Goal: Task Accomplishment & Management: Complete application form

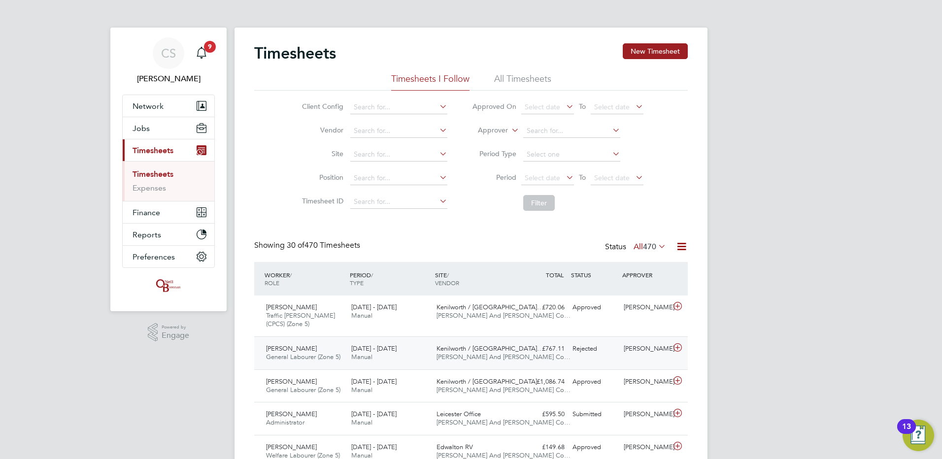
drag, startPoint x: 345, startPoint y: 361, endPoint x: 344, endPoint y: 367, distance: 6.6
click at [345, 361] on div "Alexandru Pop General Labourer (Zone 5) 25 - 31 Aug 2025" at bounding box center [304, 353] width 85 height 25
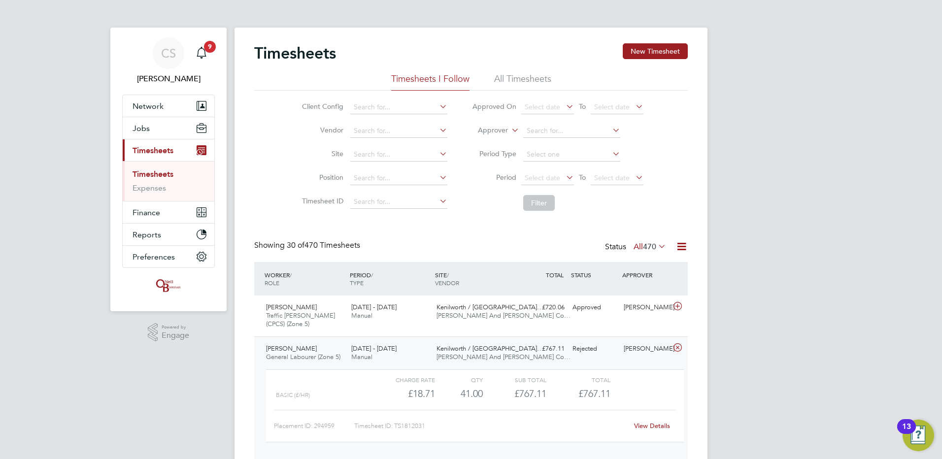
click at [659, 429] on link "View Details" at bounding box center [652, 426] width 36 height 8
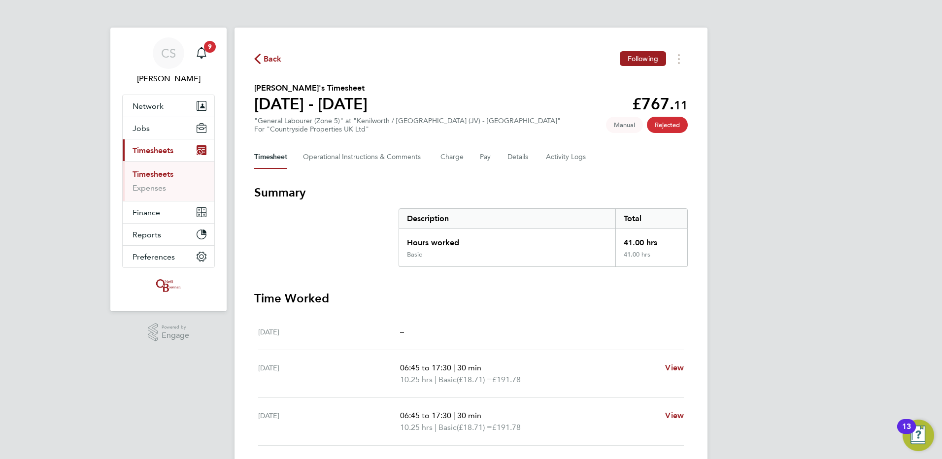
click at [263, 60] on span "Back" at bounding box center [268, 58] width 28 height 9
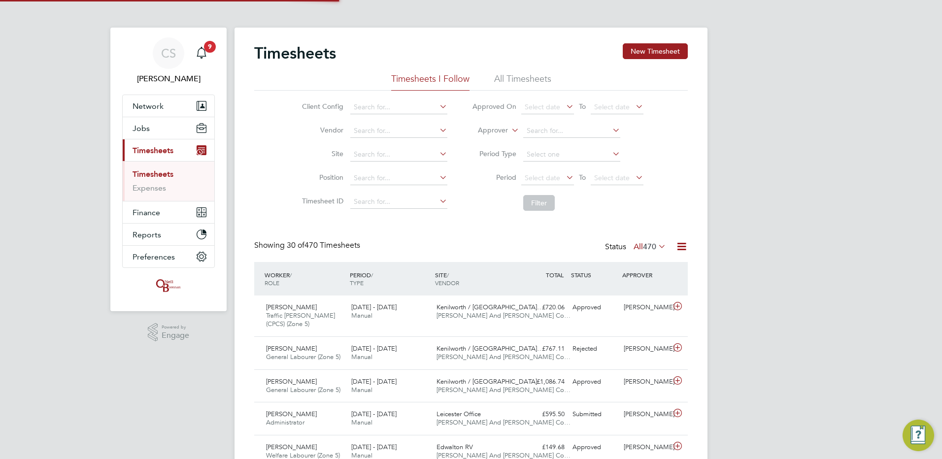
click at [636, 60] on div "Timesheets New Timesheet" at bounding box center [470, 58] width 433 height 30
click at [657, 54] on button "New Timesheet" at bounding box center [655, 51] width 65 height 16
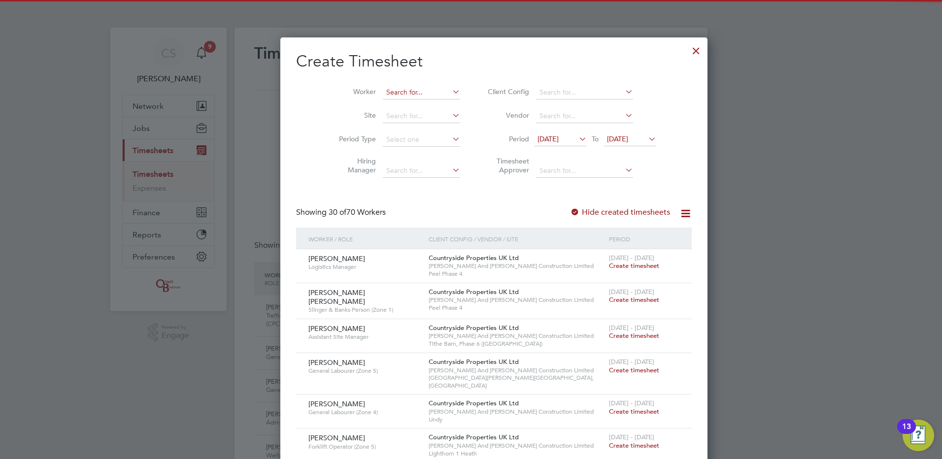
click at [421, 94] on input at bounding box center [421, 93] width 77 height 14
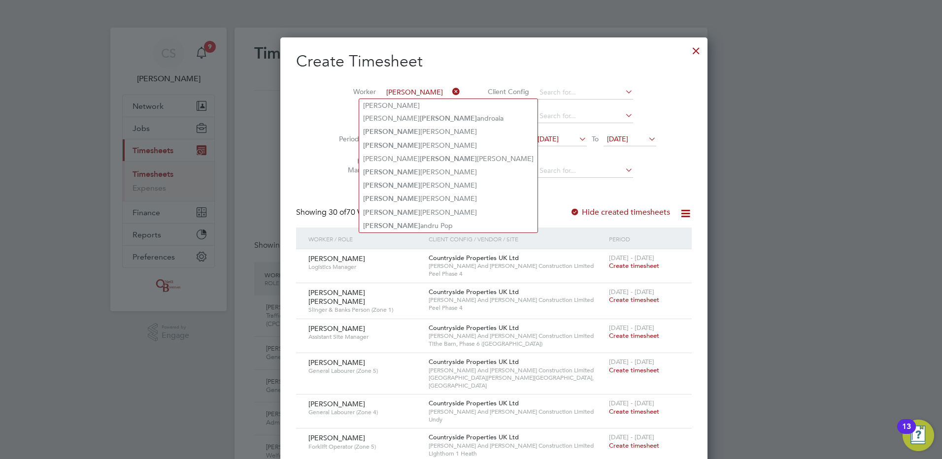
drag, startPoint x: 418, startPoint y: 220, endPoint x: 437, endPoint y: 241, distance: 28.3
click at [419, 220] on li "[PERSON_NAME] andru Pop" at bounding box center [448, 225] width 178 height 13
type input "[PERSON_NAME]"
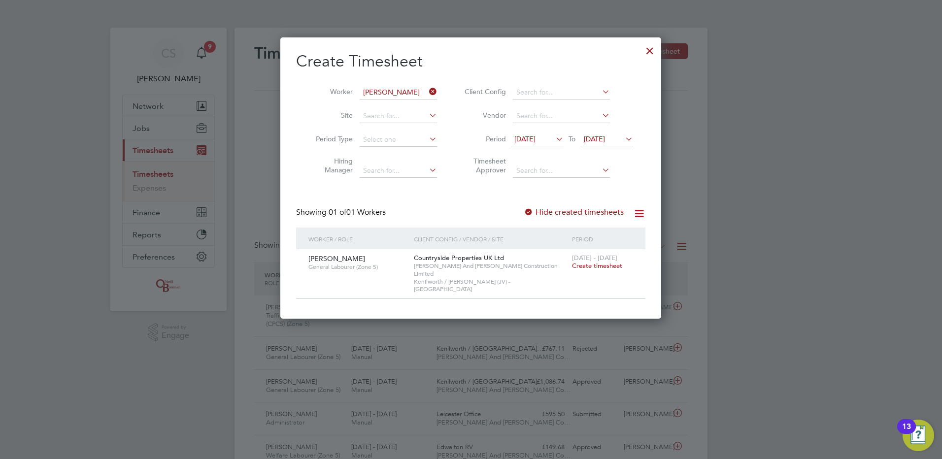
click at [587, 267] on span "Create timesheet" at bounding box center [597, 266] width 50 height 8
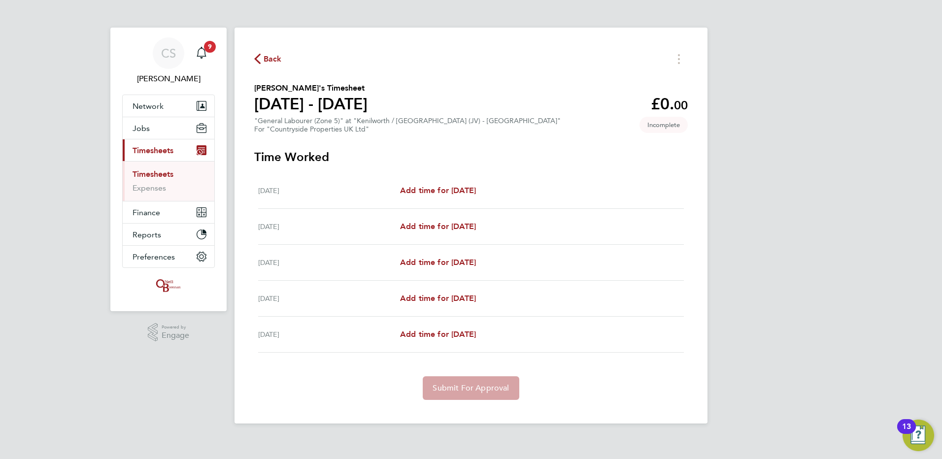
click at [272, 56] on span "Back" at bounding box center [273, 59] width 18 height 12
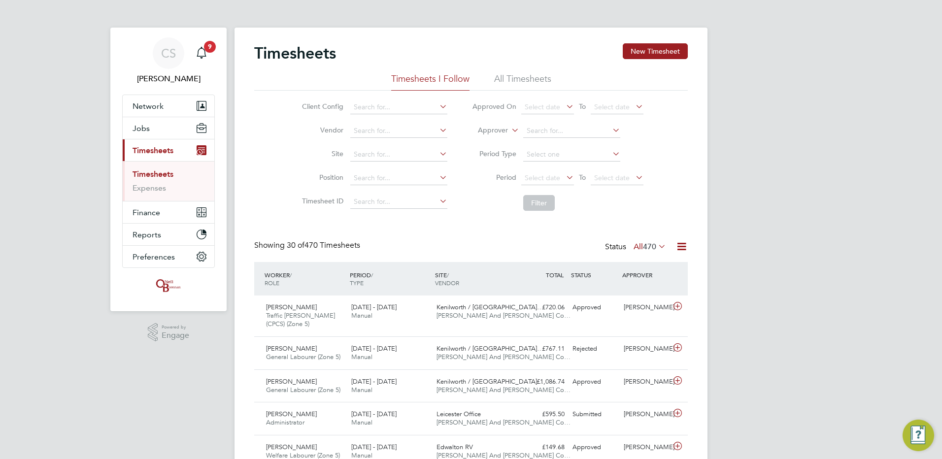
click at [624, 49] on button "New Timesheet" at bounding box center [655, 51] width 65 height 16
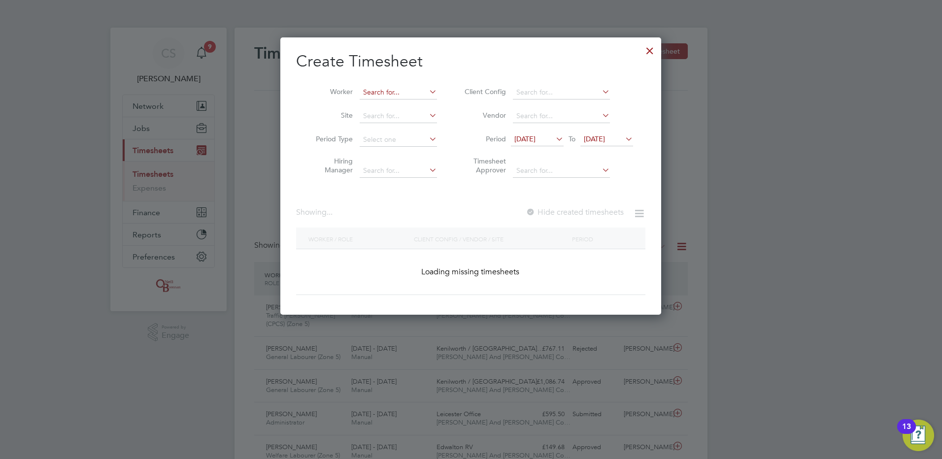
click at [396, 98] on input at bounding box center [398, 93] width 77 height 14
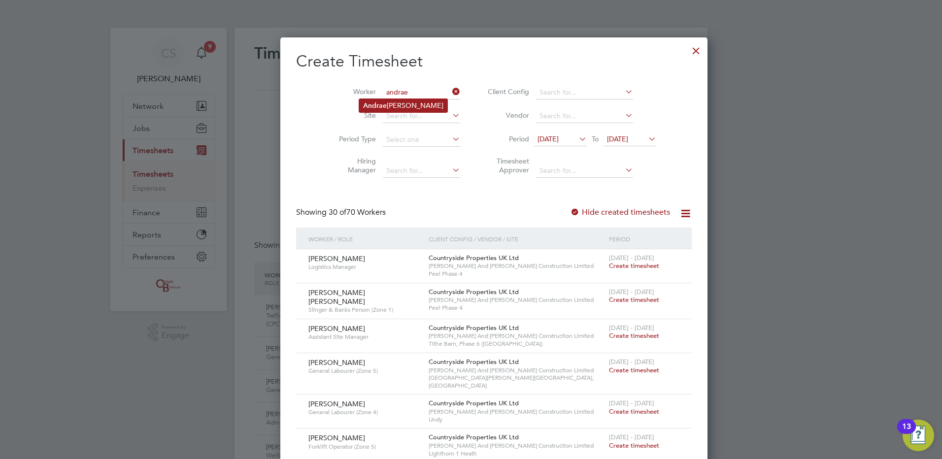
click at [408, 112] on li "[PERSON_NAME]" at bounding box center [403, 105] width 88 height 13
type input "[PERSON_NAME]"
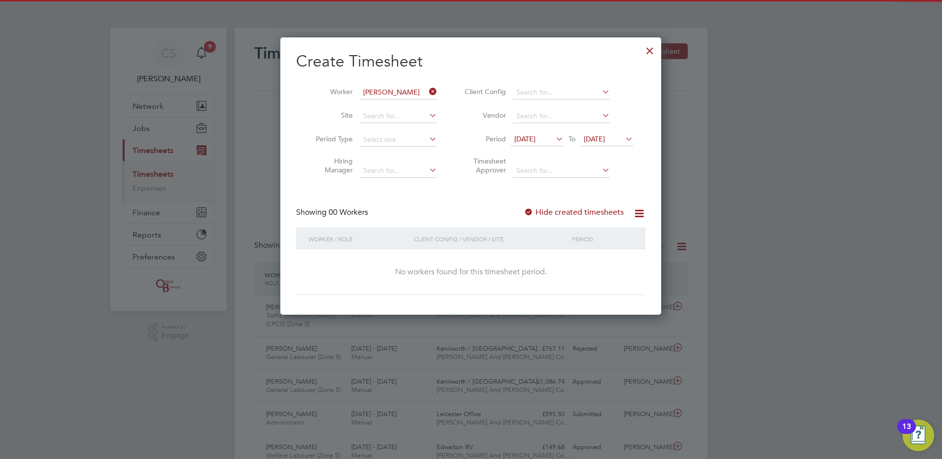
click at [583, 207] on div "Hide created timesheets" at bounding box center [575, 212] width 102 height 10
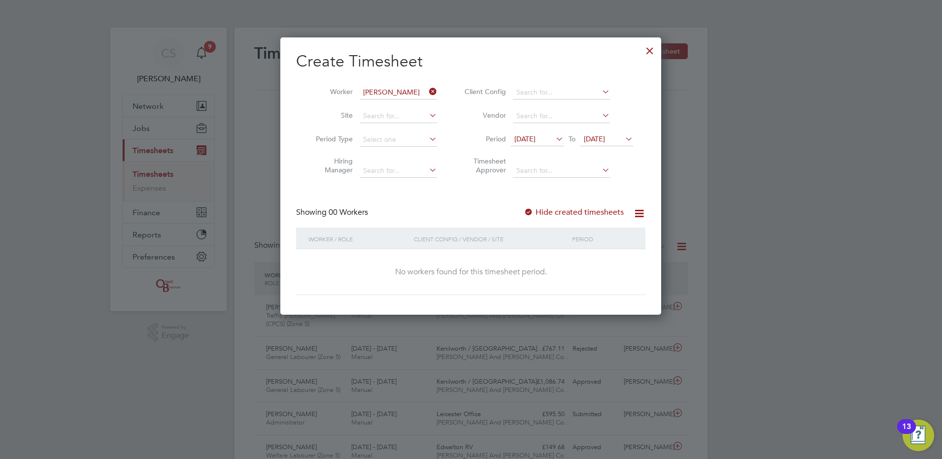
click at [585, 212] on label "Hide created timesheets" at bounding box center [574, 212] width 100 height 10
click at [595, 219] on div "Showing 00 Workers Hide created timesheets" at bounding box center [470, 217] width 349 height 20
click at [600, 215] on label "Hide created timesheets" at bounding box center [574, 212] width 100 height 10
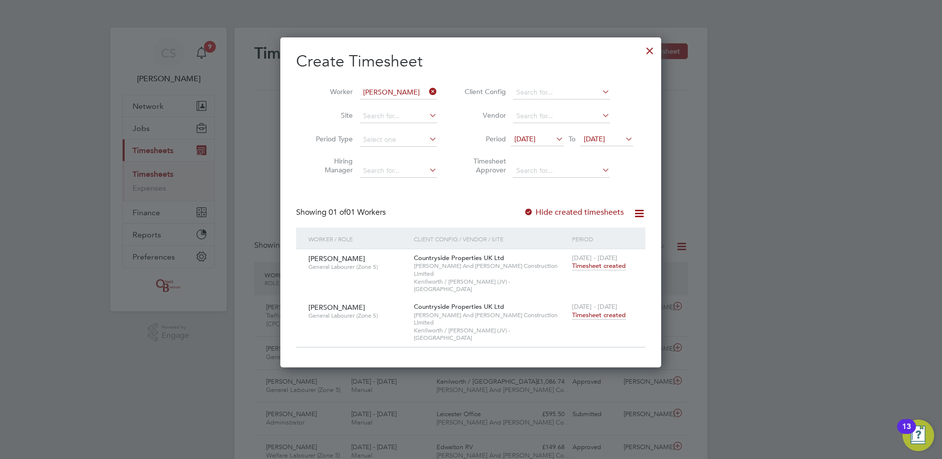
click at [588, 311] on span "Timesheet created" at bounding box center [599, 315] width 54 height 9
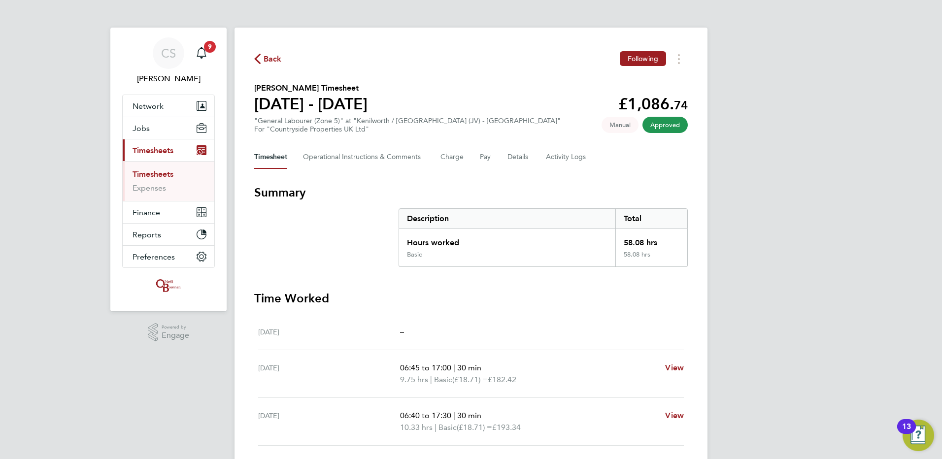
click at [276, 58] on span "Back" at bounding box center [273, 59] width 18 height 12
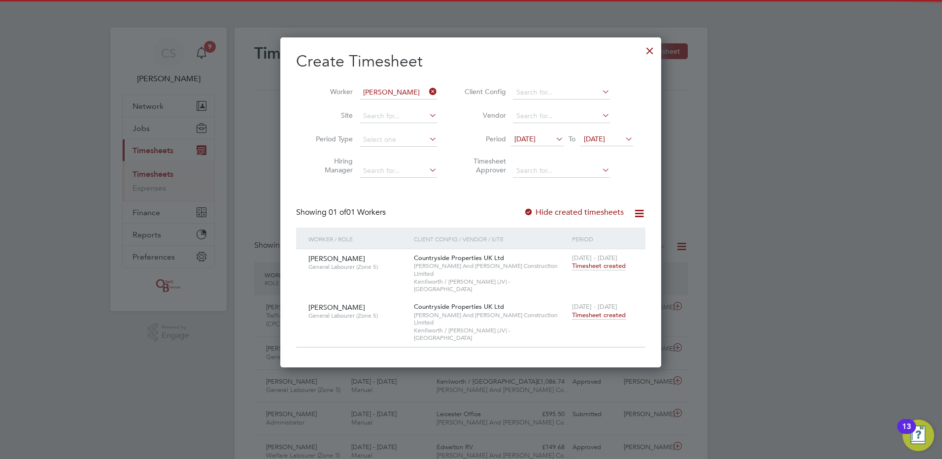
drag, startPoint x: 650, startPoint y: 53, endPoint x: 661, endPoint y: 55, distance: 10.6
click at [661, 55] on div "Create Timesheet Worker [PERSON_NAME] Site Period Type Hiring Manager Client Co…" at bounding box center [470, 202] width 381 height 330
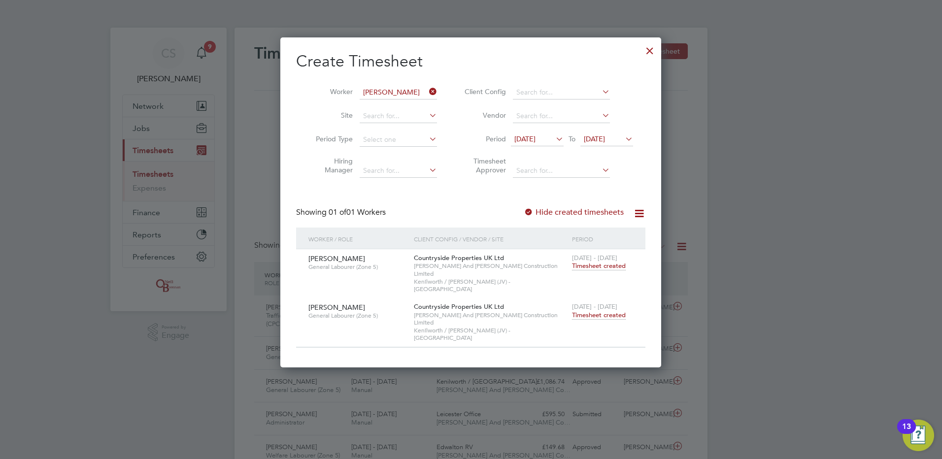
drag, startPoint x: 645, startPoint y: 45, endPoint x: 763, endPoint y: 78, distance: 122.7
click at [646, 46] on div at bounding box center [650, 48] width 18 height 18
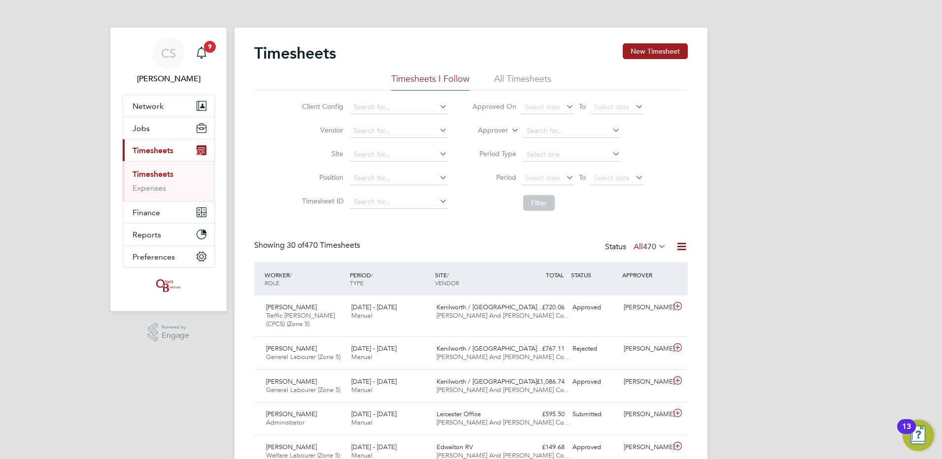
click at [668, 55] on button "New Timesheet" at bounding box center [655, 51] width 65 height 16
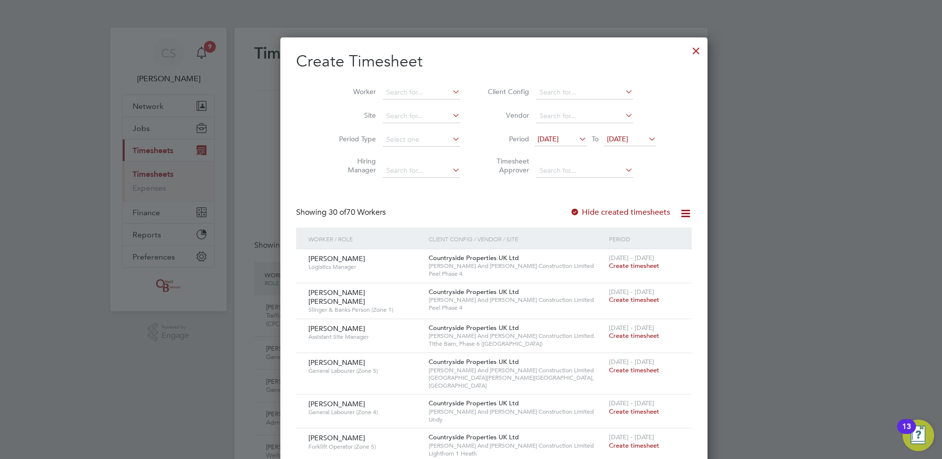
drag, startPoint x: 372, startPoint y: 96, endPoint x: 450, endPoint y: 136, distance: 87.7
click at [383, 96] on input at bounding box center [421, 93] width 77 height 14
click at [375, 102] on b "[PERSON_NAME]" at bounding box center [391, 105] width 57 height 8
type input "[PERSON_NAME]"
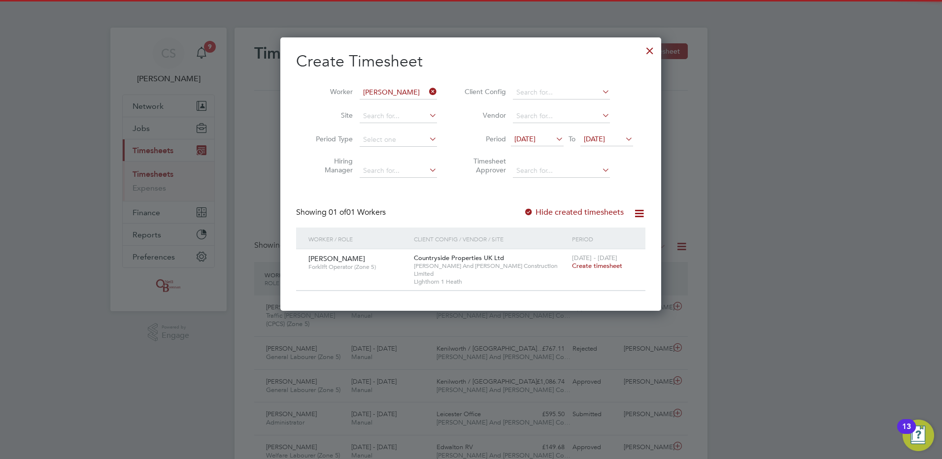
drag, startPoint x: 607, startPoint y: 265, endPoint x: 630, endPoint y: 298, distance: 39.6
click at [606, 265] on span "Create timesheet" at bounding box center [597, 266] width 50 height 8
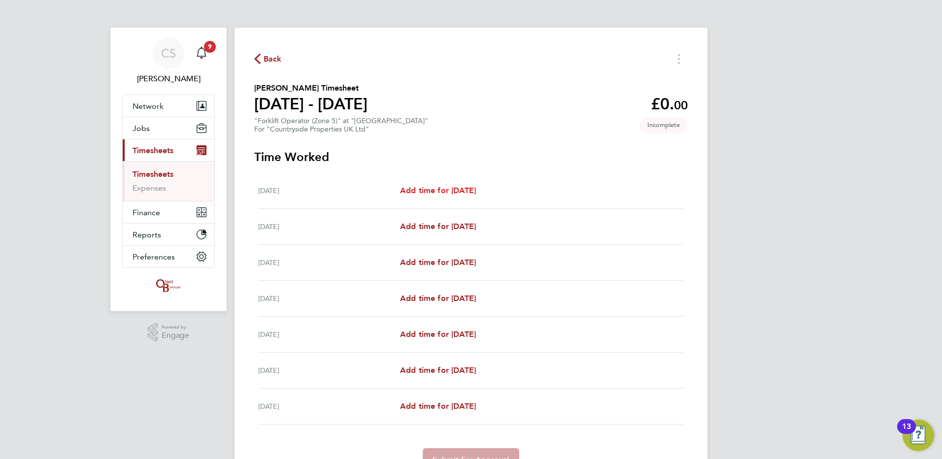
click at [443, 194] on span "Add time for [DATE]" at bounding box center [438, 190] width 76 height 9
select select "30"
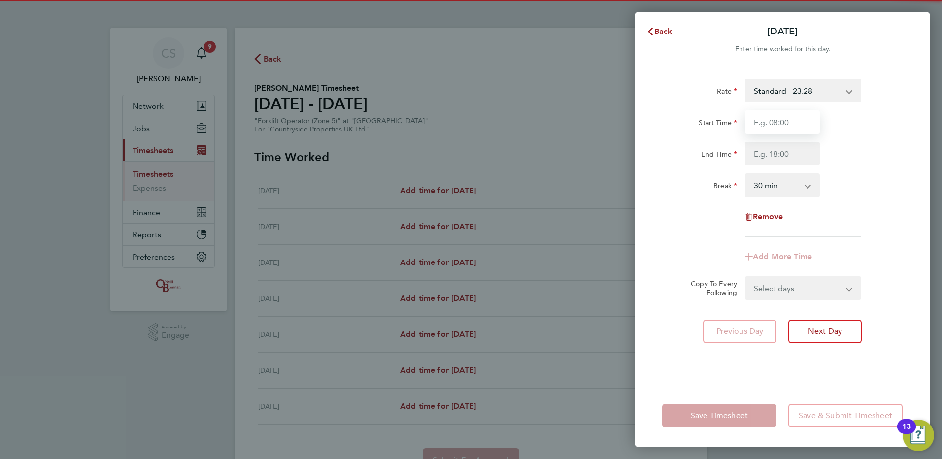
click at [767, 124] on input "Start Time" at bounding box center [782, 122] width 75 height 24
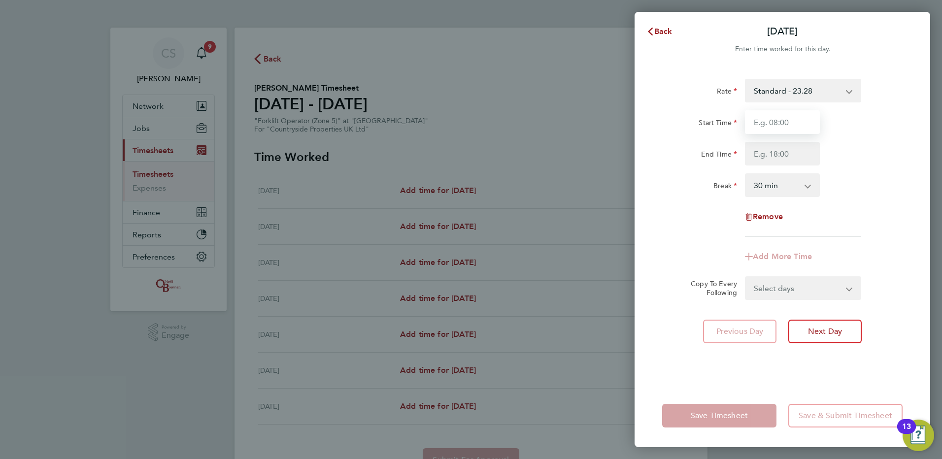
type input "06:30"
type input "18:00"
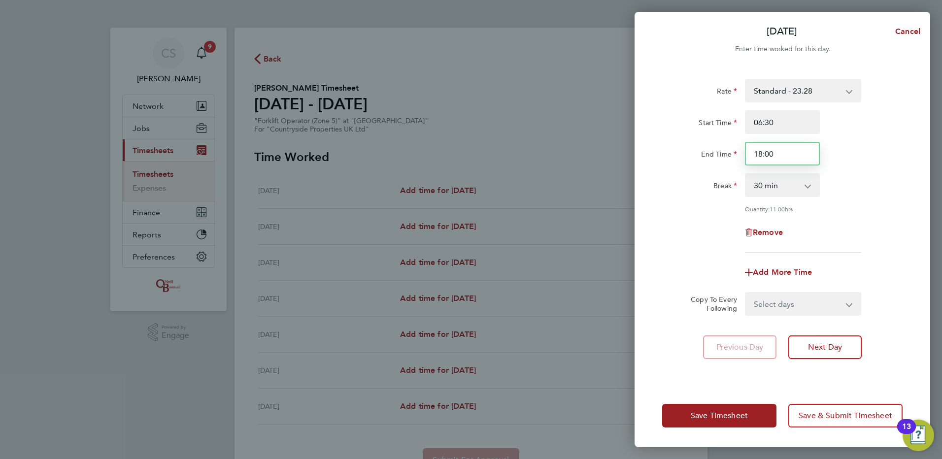
drag, startPoint x: 791, startPoint y: 146, endPoint x: 773, endPoint y: 147, distance: 17.8
click at [772, 149] on input "18:00" at bounding box center [782, 154] width 75 height 24
drag, startPoint x: 762, startPoint y: 123, endPoint x: 650, endPoint y: 133, distance: 112.3
click at [692, 117] on div "Start Time 06:30" at bounding box center [782, 122] width 248 height 24
click at [805, 127] on input "7.30:30" at bounding box center [782, 122] width 75 height 24
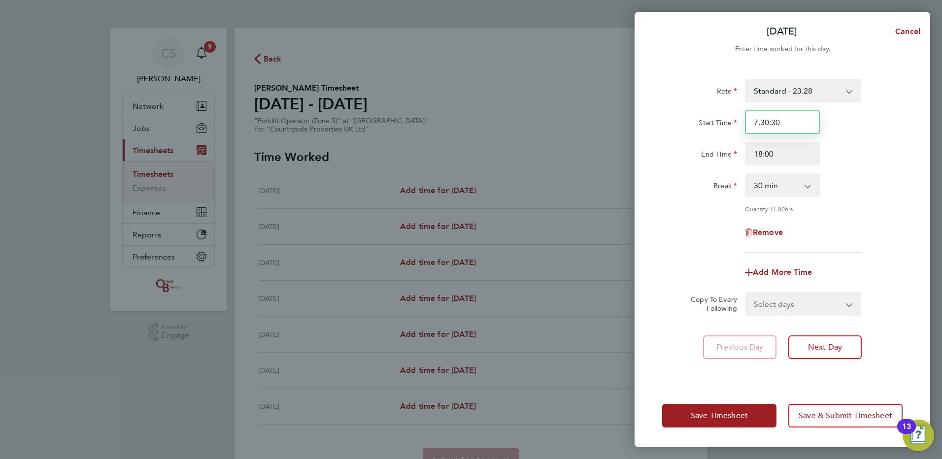
drag, startPoint x: 798, startPoint y: 116, endPoint x: 818, endPoint y: 124, distance: 21.0
click at [808, 121] on input "7.30:30" at bounding box center [782, 122] width 75 height 24
type input "07:30"
click at [858, 128] on div "Start Time 07:30" at bounding box center [782, 122] width 248 height 24
click at [811, 150] on input "18:00" at bounding box center [782, 154] width 75 height 24
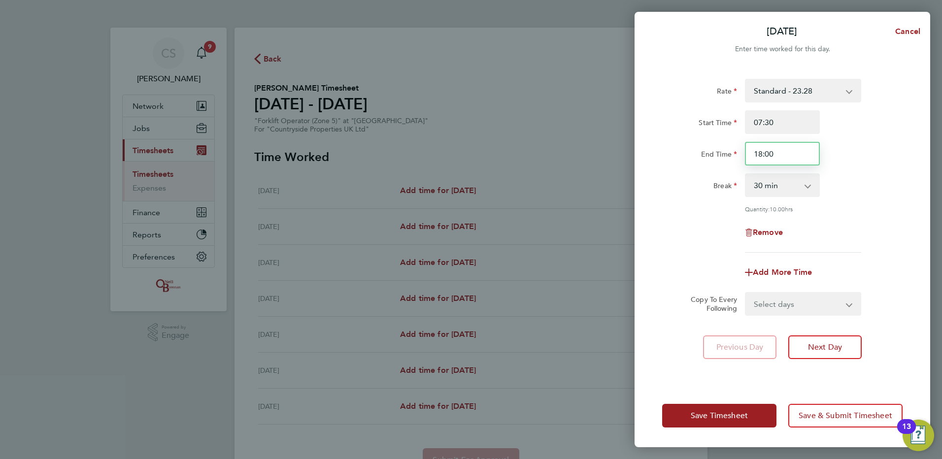
drag, startPoint x: 786, startPoint y: 155, endPoint x: 691, endPoint y: 156, distance: 95.1
click at [696, 157] on div "End Time 18:00" at bounding box center [782, 154] width 248 height 24
type input "17:00"
click at [897, 119] on div "Start Time 07:30" at bounding box center [782, 122] width 248 height 24
drag, startPoint x: 825, startPoint y: 298, endPoint x: 834, endPoint y: 314, distance: 19.2
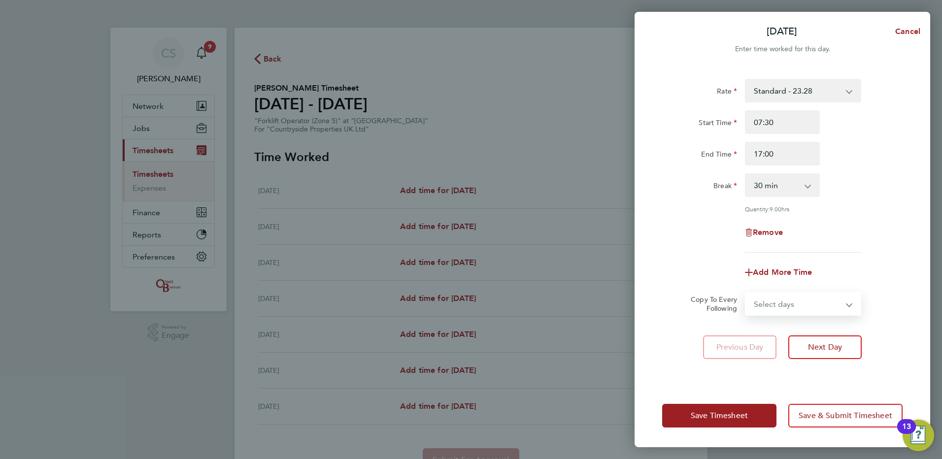
click at [825, 298] on select "Select days Day Weekday (Mon-Fri) Weekend (Sat-Sun) [DATE] [DATE] [DATE] [DATE]…" at bounding box center [797, 304] width 103 height 22
select select "WEEKDAY"
click at [746, 293] on select "Select days Day Weekday (Mon-Fri) Weekend (Sat-Sun) [DATE] [DATE] [DATE] [DATE]…" at bounding box center [797, 304] width 103 height 22
select select "[DATE]"
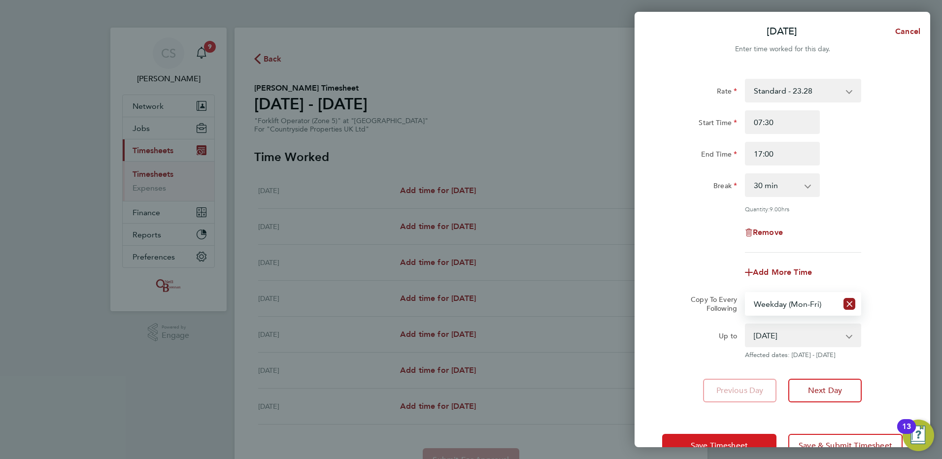
click at [705, 436] on button "Save Timesheet" at bounding box center [719, 446] width 114 height 24
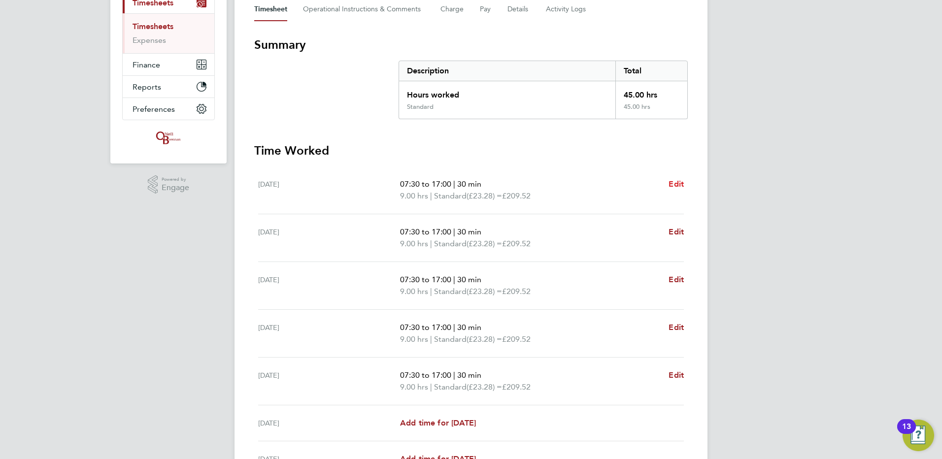
click at [673, 178] on div "[DATE] 07:30 to 17:00 | 30 min 9.00 hrs | Standard (£23.28) = £209.52 Edit" at bounding box center [471, 190] width 426 height 48
drag, startPoint x: 673, startPoint y: 178, endPoint x: 678, endPoint y: 187, distance: 10.1
click at [678, 187] on span "Edit" at bounding box center [675, 183] width 15 height 9
select select "30"
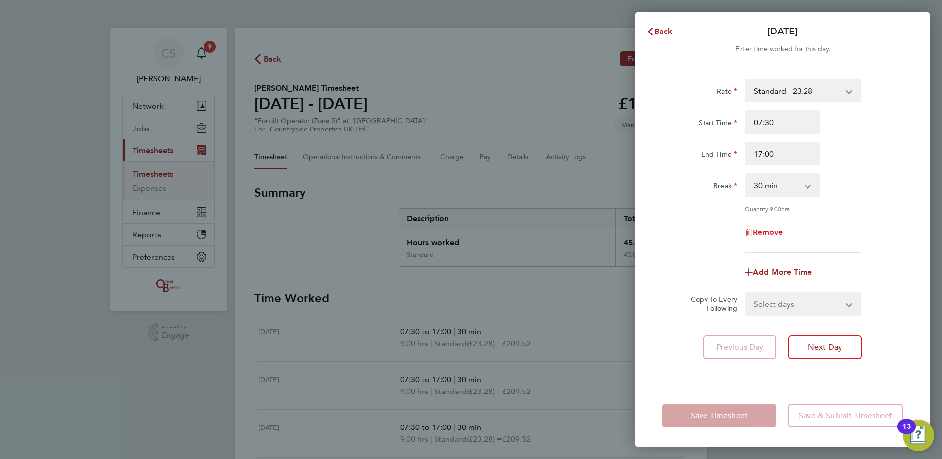
click at [769, 232] on span "Remove" at bounding box center [768, 232] width 30 height 9
select select "null"
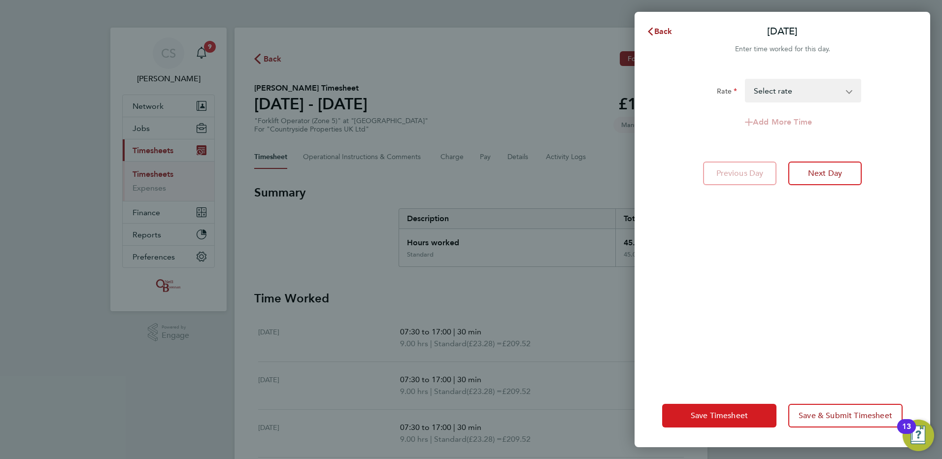
click at [720, 410] on button "Save Timesheet" at bounding box center [719, 416] width 114 height 24
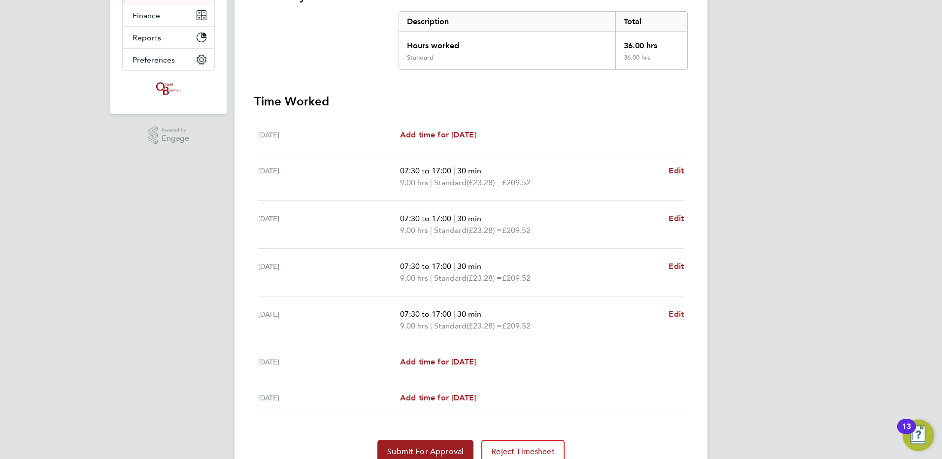
drag, startPoint x: 433, startPoint y: 354, endPoint x: 636, endPoint y: 353, distance: 202.5
click at [434, 354] on div "[DATE] Add time for [DATE] Add time for [DATE]" at bounding box center [471, 362] width 426 height 36
click at [458, 361] on span "Add time for [DATE]" at bounding box center [438, 361] width 76 height 9
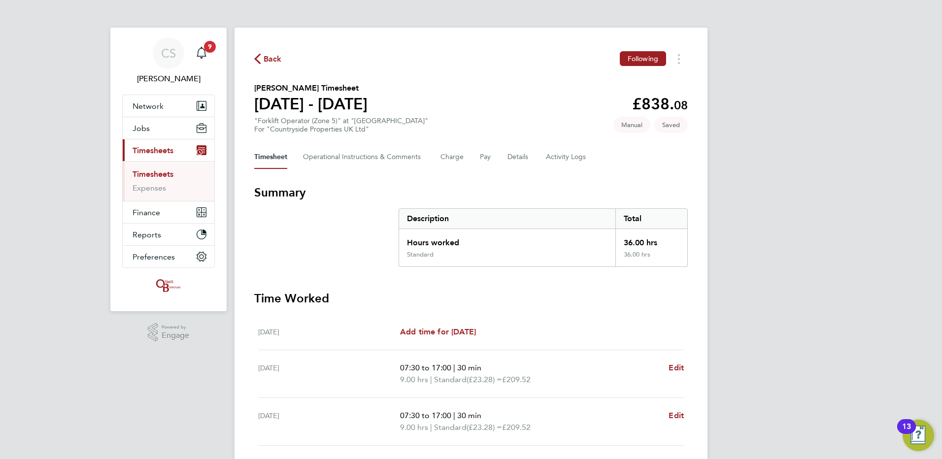
select select "30"
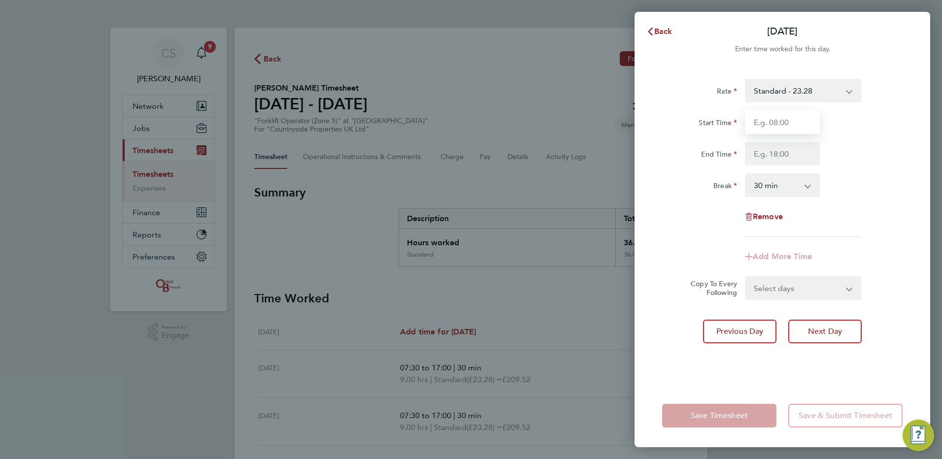
click at [780, 125] on input "Start Time" at bounding box center [782, 122] width 75 height 24
type input "07:30"
drag, startPoint x: 770, startPoint y: 153, endPoint x: 778, endPoint y: 157, distance: 8.8
click at [770, 153] on input "End Time" at bounding box center [782, 154] width 75 height 24
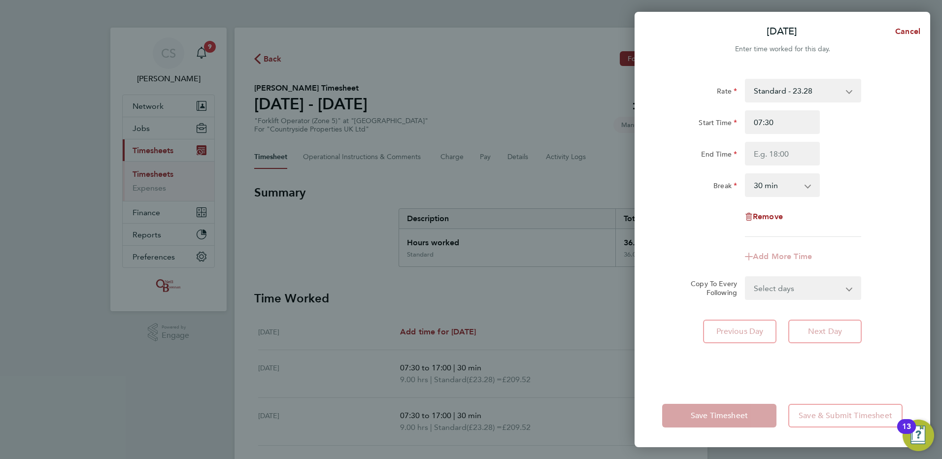
click at [858, 141] on div "Start Time 07:30 End Time" at bounding box center [782, 137] width 248 height 55
drag, startPoint x: 772, startPoint y: 158, endPoint x: 777, endPoint y: 162, distance: 6.0
click at [772, 158] on input "End Time" at bounding box center [782, 154] width 75 height 24
type input "14:00"
click at [695, 207] on div "Rate Standard - 23.28 Start Time 07:30 End Time 14:00 Break 0 min 15 min 30 min…" at bounding box center [782, 158] width 240 height 158
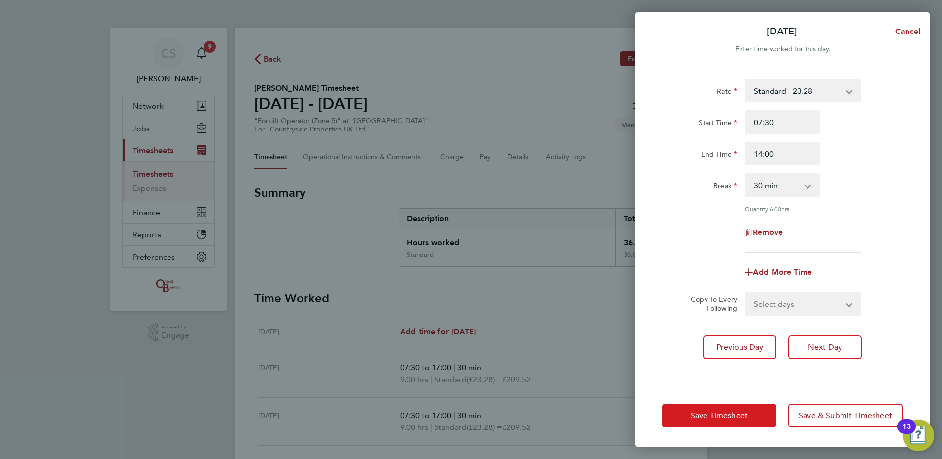
drag, startPoint x: 730, startPoint y: 421, endPoint x: 717, endPoint y: 415, distance: 14.6
click at [729, 421] on button "Save Timesheet" at bounding box center [719, 416] width 114 height 24
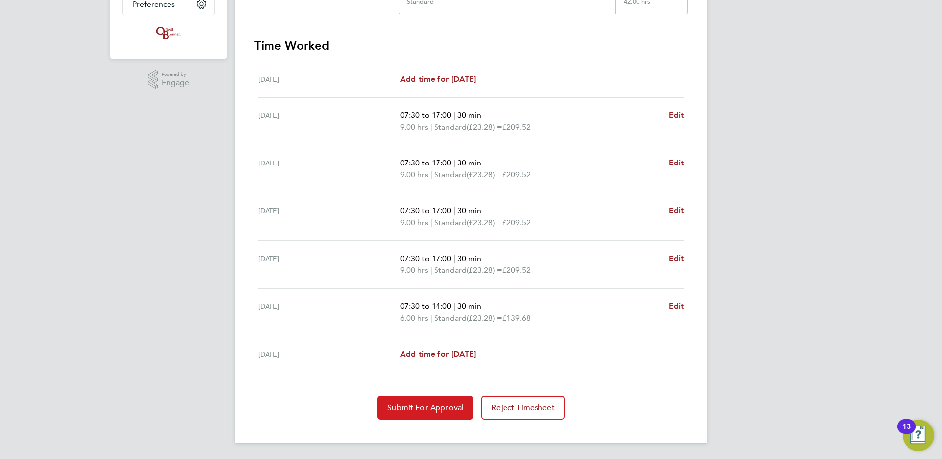
click at [431, 402] on button "Submit For Approval" at bounding box center [425, 408] width 96 height 24
